Goal: Task Accomplishment & Management: Manage account settings

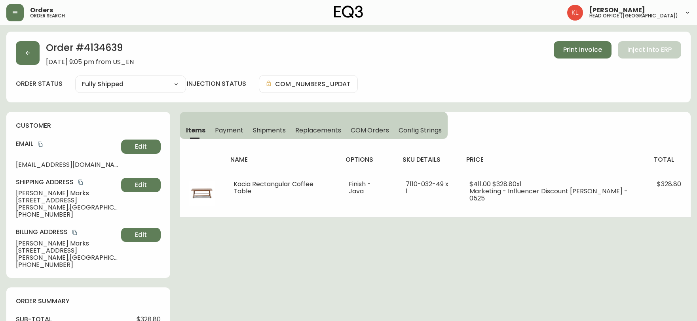
select select "FULLY_SHIPPED"
click at [25, 50] on icon "button" at bounding box center [28, 53] width 6 height 6
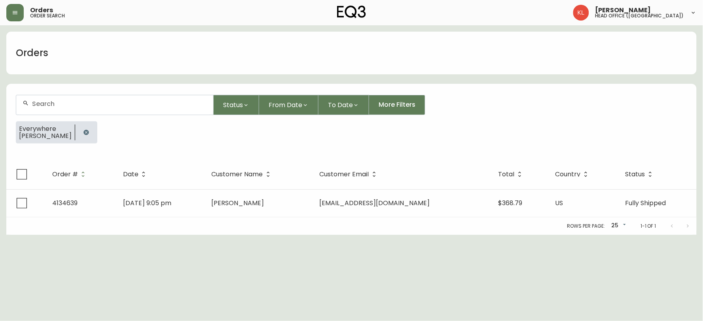
click at [78, 132] on button "button" at bounding box center [86, 133] width 16 height 16
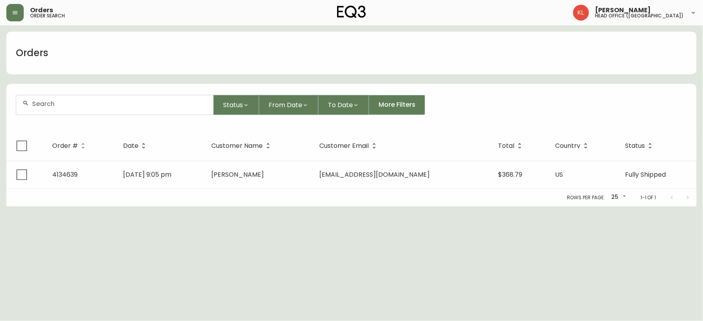
click at [82, 107] on input "text" at bounding box center [119, 104] width 175 height 8
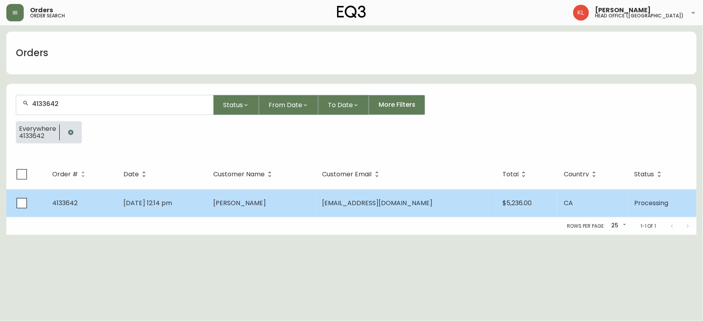
type input "4133642"
click at [153, 209] on td "[DATE] 12:14 pm" at bounding box center [162, 204] width 90 height 28
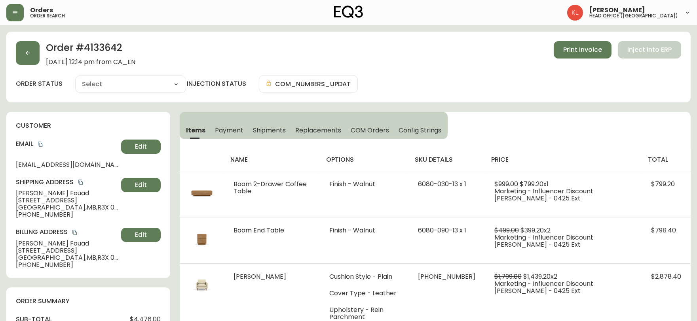
type input "Processing"
select select "PROCESSING"
drag, startPoint x: 125, startPoint y: 48, endPoint x: 86, endPoint y: 44, distance: 39.4
click at [86, 44] on h2 "Order # 4133642" at bounding box center [90, 49] width 89 height 17
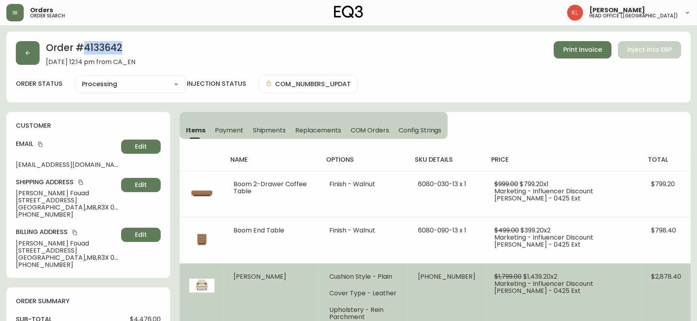
copy h2 "4133642"
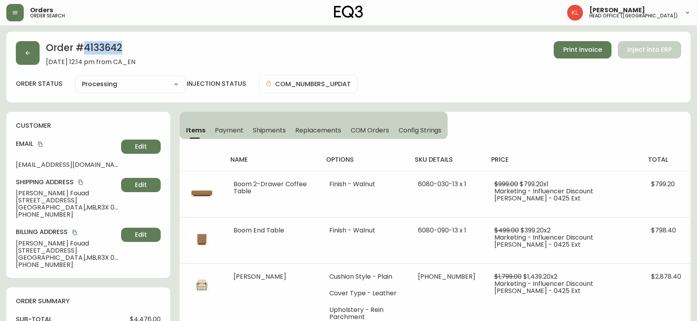
click at [590, 73] on div "Order # 4133642 [DATE] 12:14 pm from CA_EN Print Invoice Inject into ERP order …" at bounding box center [348, 67] width 684 height 71
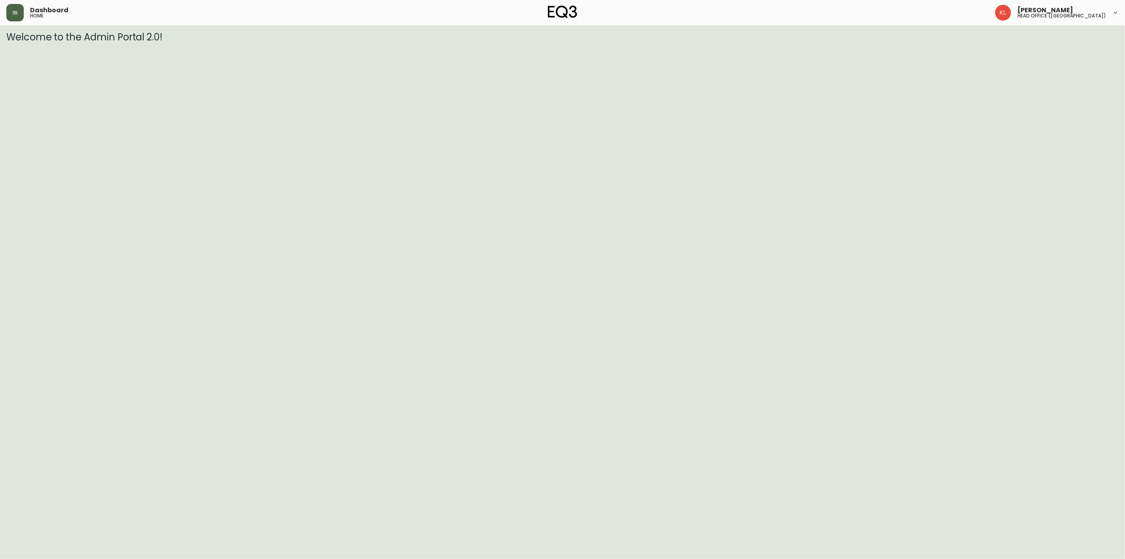
click at [17, 7] on button "button" at bounding box center [14, 12] width 17 height 17
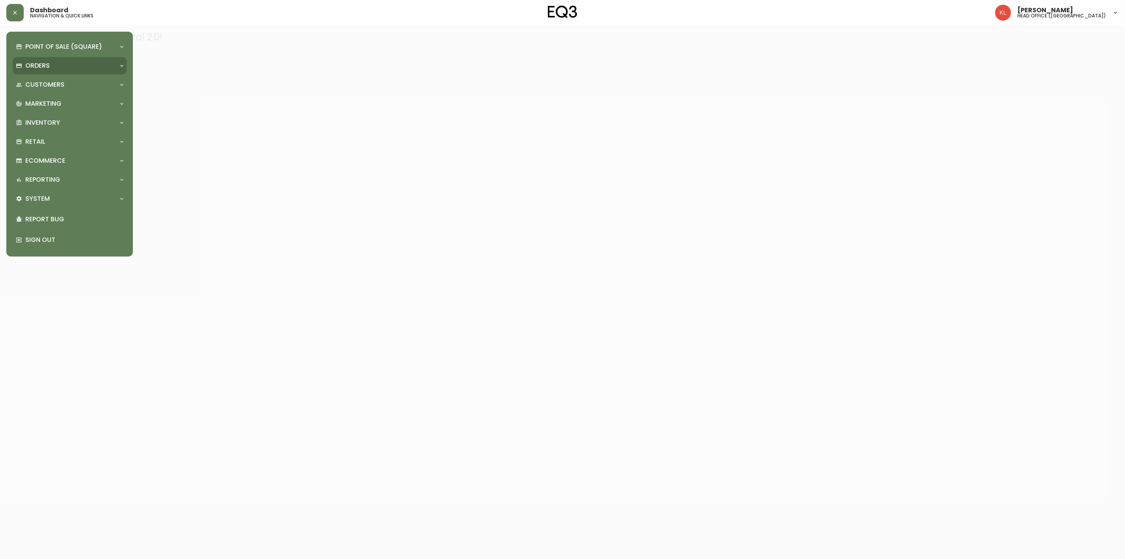
click at [32, 61] on div "Orders" at bounding box center [70, 65] width 114 height 17
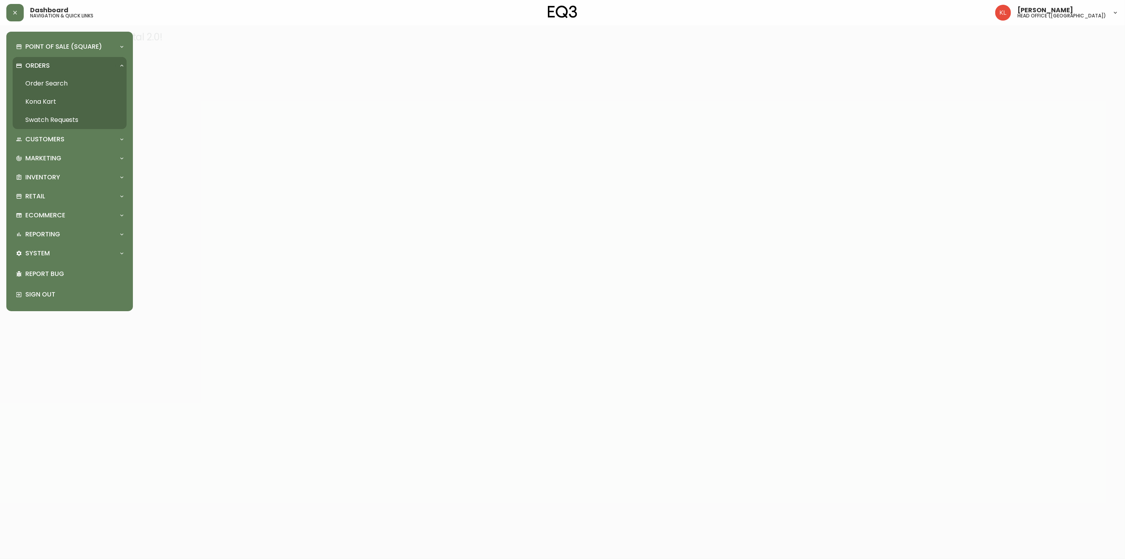
click at [31, 78] on link "Order Search" at bounding box center [70, 83] width 114 height 18
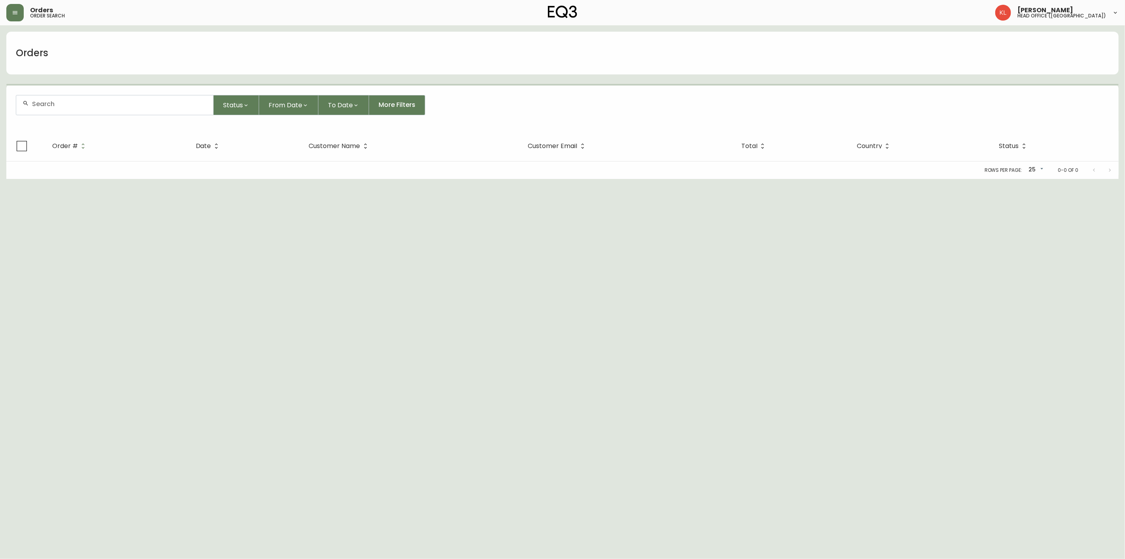
click at [53, 99] on div at bounding box center [114, 104] width 197 height 19
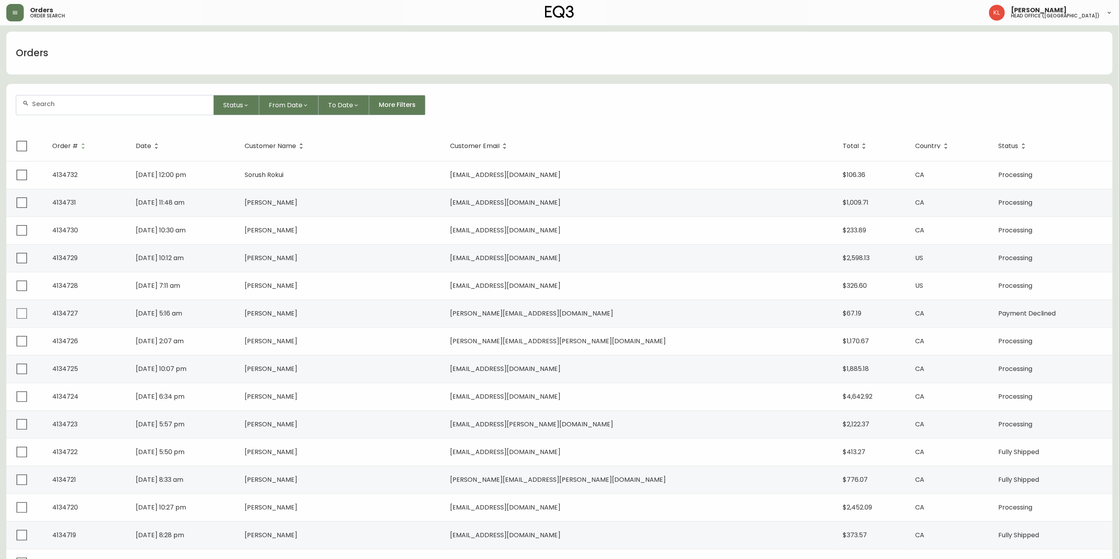
paste input "4132112"
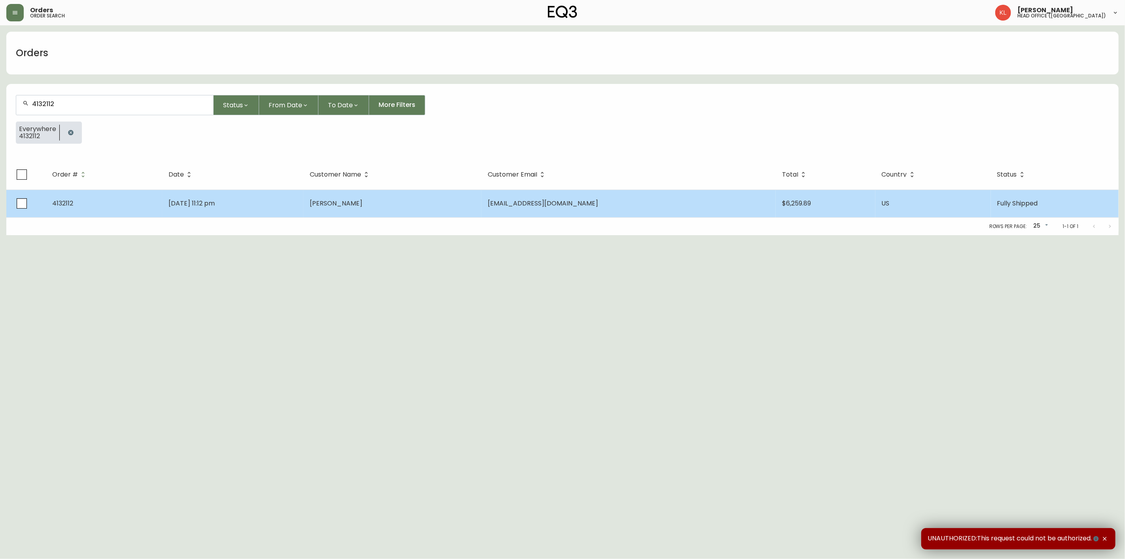
type input "4132112"
click at [303, 201] on td "Mar 30 2025, 11:12 pm" at bounding box center [232, 204] width 141 height 28
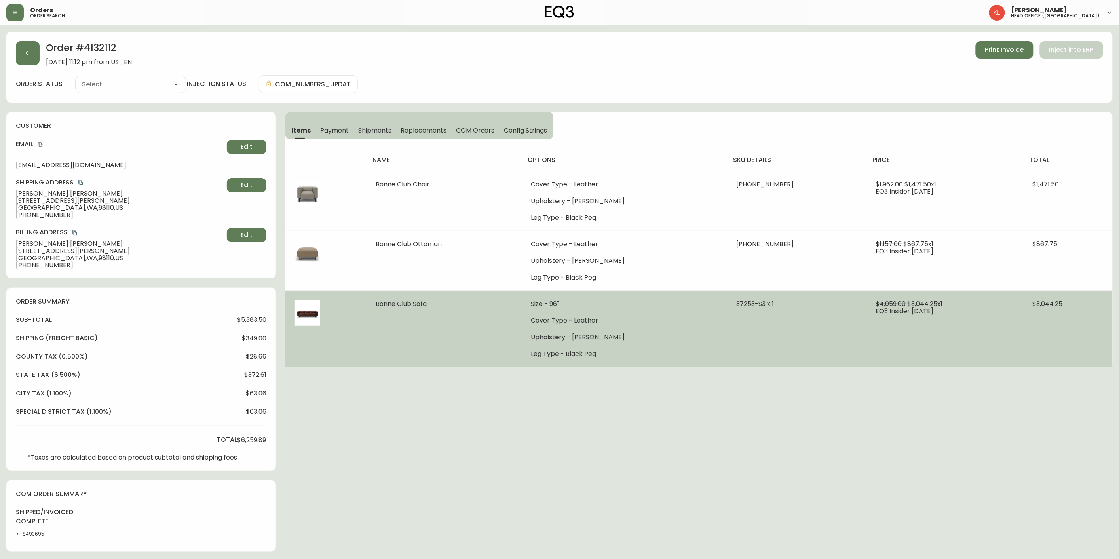
type input "Fully Shipped"
select select "FULLY_SHIPPED"
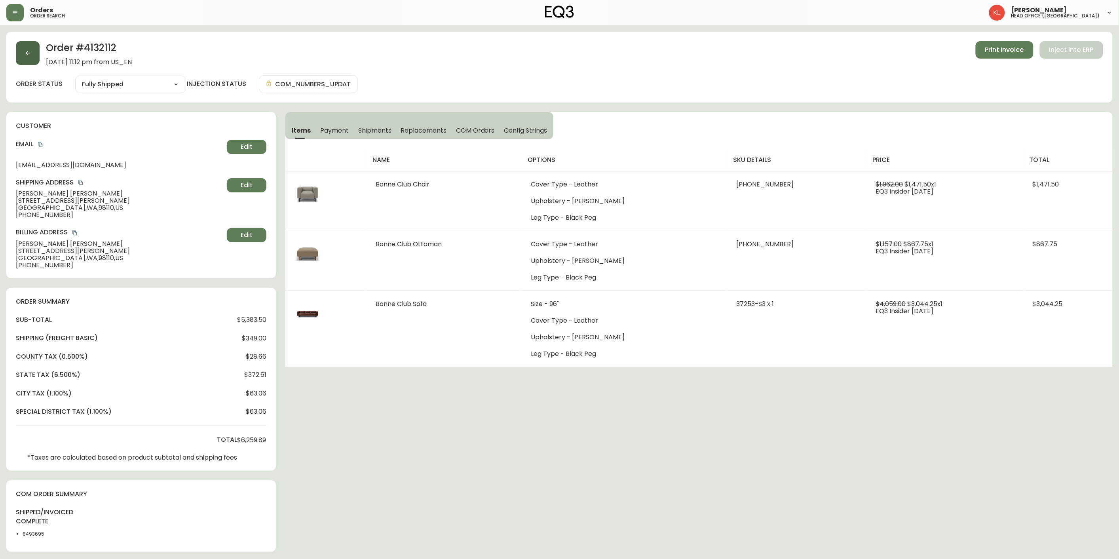
click at [32, 57] on button "button" at bounding box center [28, 53] width 24 height 24
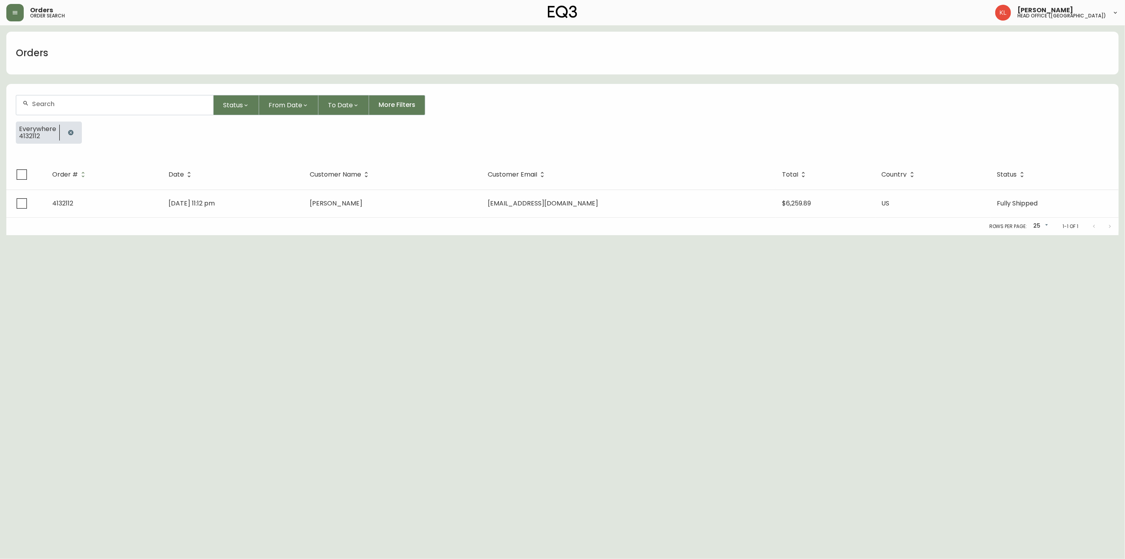
click at [72, 139] on button "button" at bounding box center [71, 133] width 16 height 16
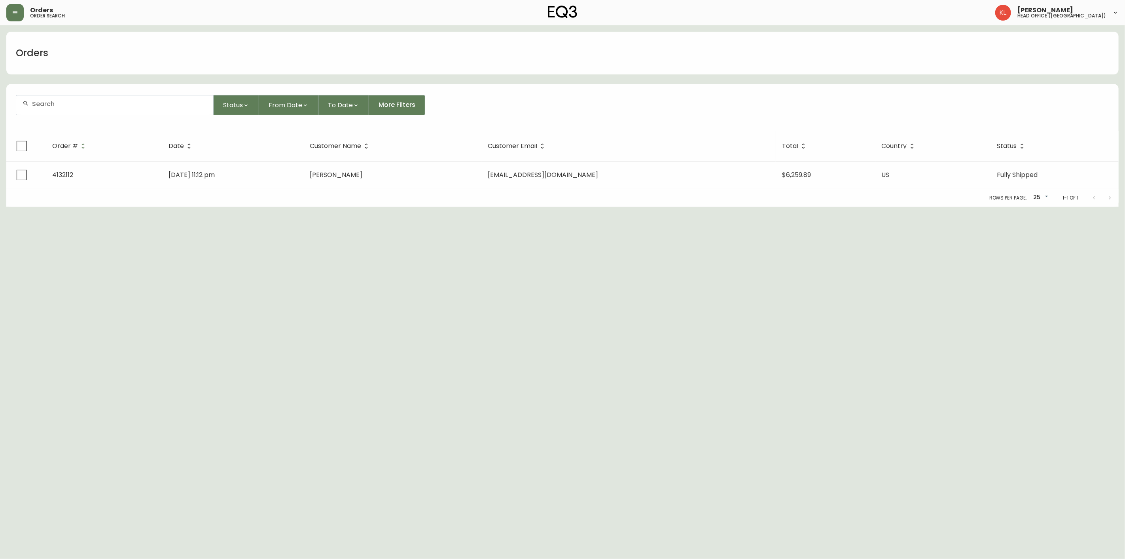
click at [80, 102] on input "text" at bounding box center [119, 104] width 175 height 8
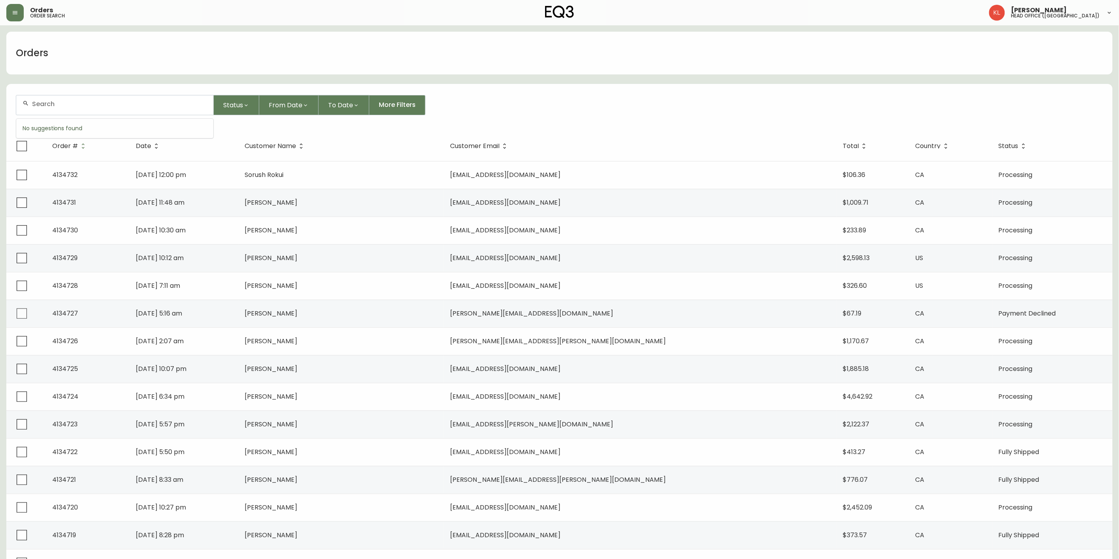
paste input "4133347"
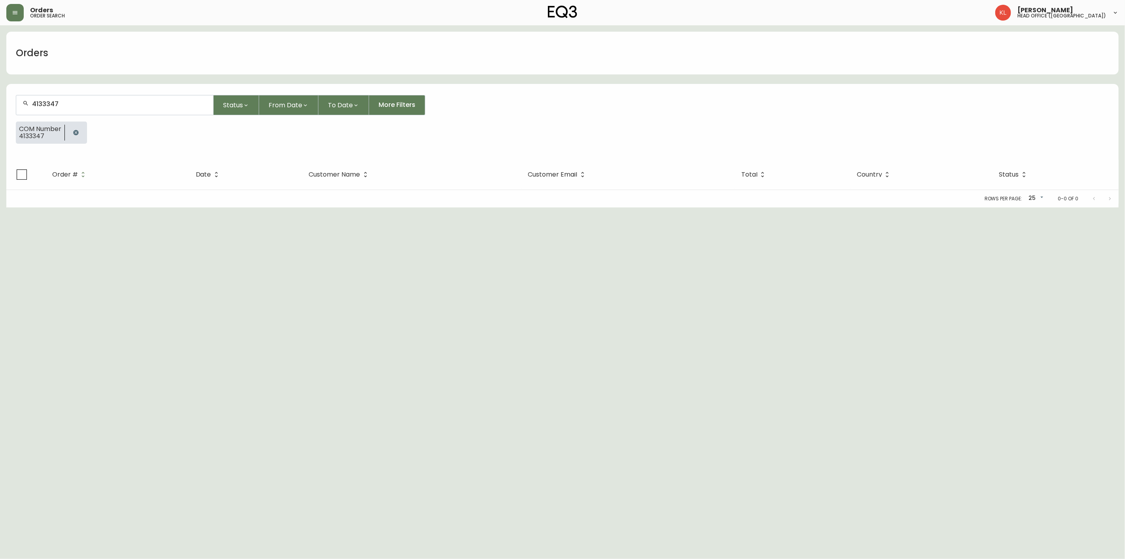
type input "4133347"
click at [78, 132] on icon "button" at bounding box center [75, 132] width 5 height 5
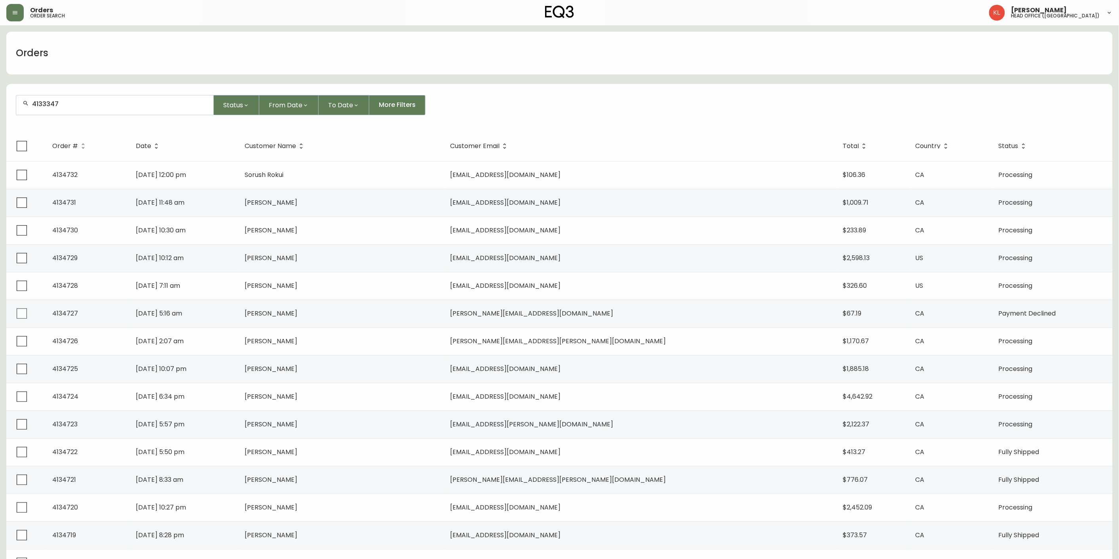
click at [82, 110] on div "4133347" at bounding box center [114, 104] width 197 height 19
click at [88, 97] on div "4133347" at bounding box center [114, 104] width 197 height 19
click at [76, 110] on div "4133347" at bounding box center [114, 104] width 197 height 19
click at [87, 107] on input "4133347" at bounding box center [119, 104] width 175 height 8
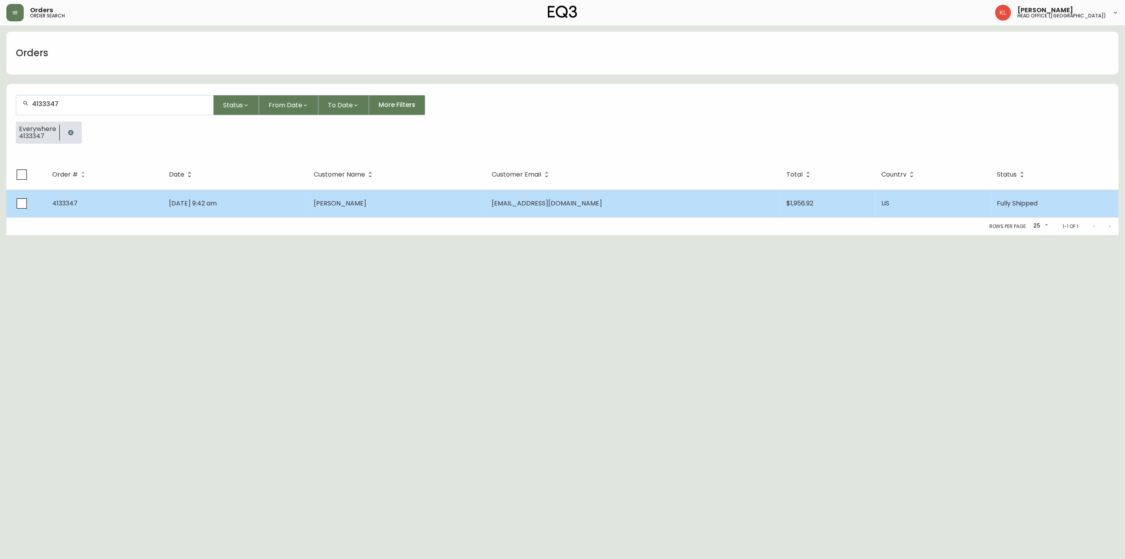
click at [230, 192] on td "May 27 2025, 9:42 am" at bounding box center [235, 204] width 145 height 28
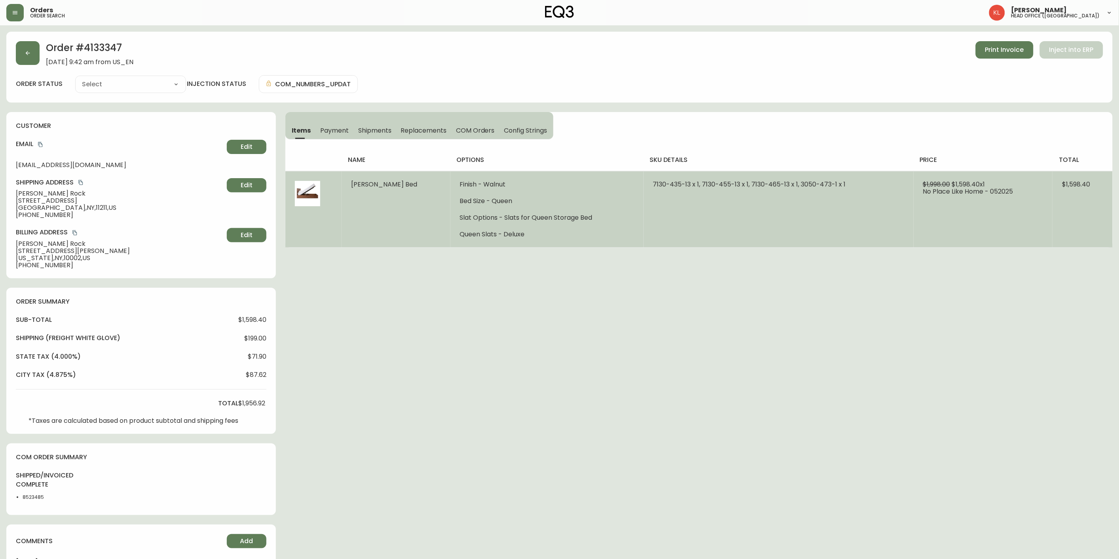
type input "Fully Shipped"
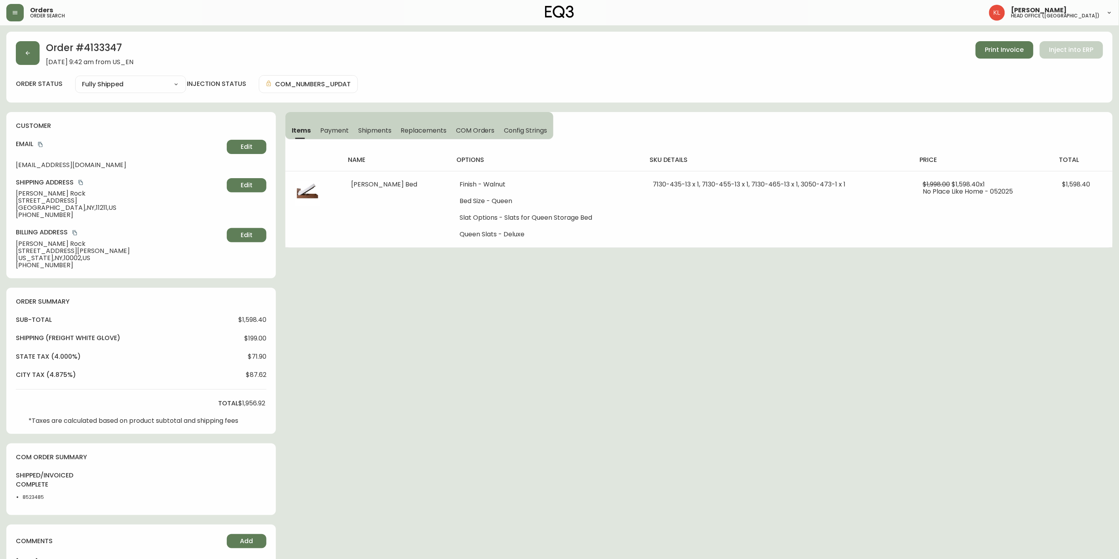
select select "FULLY_SHIPPED"
